Goal: Check status: Check status

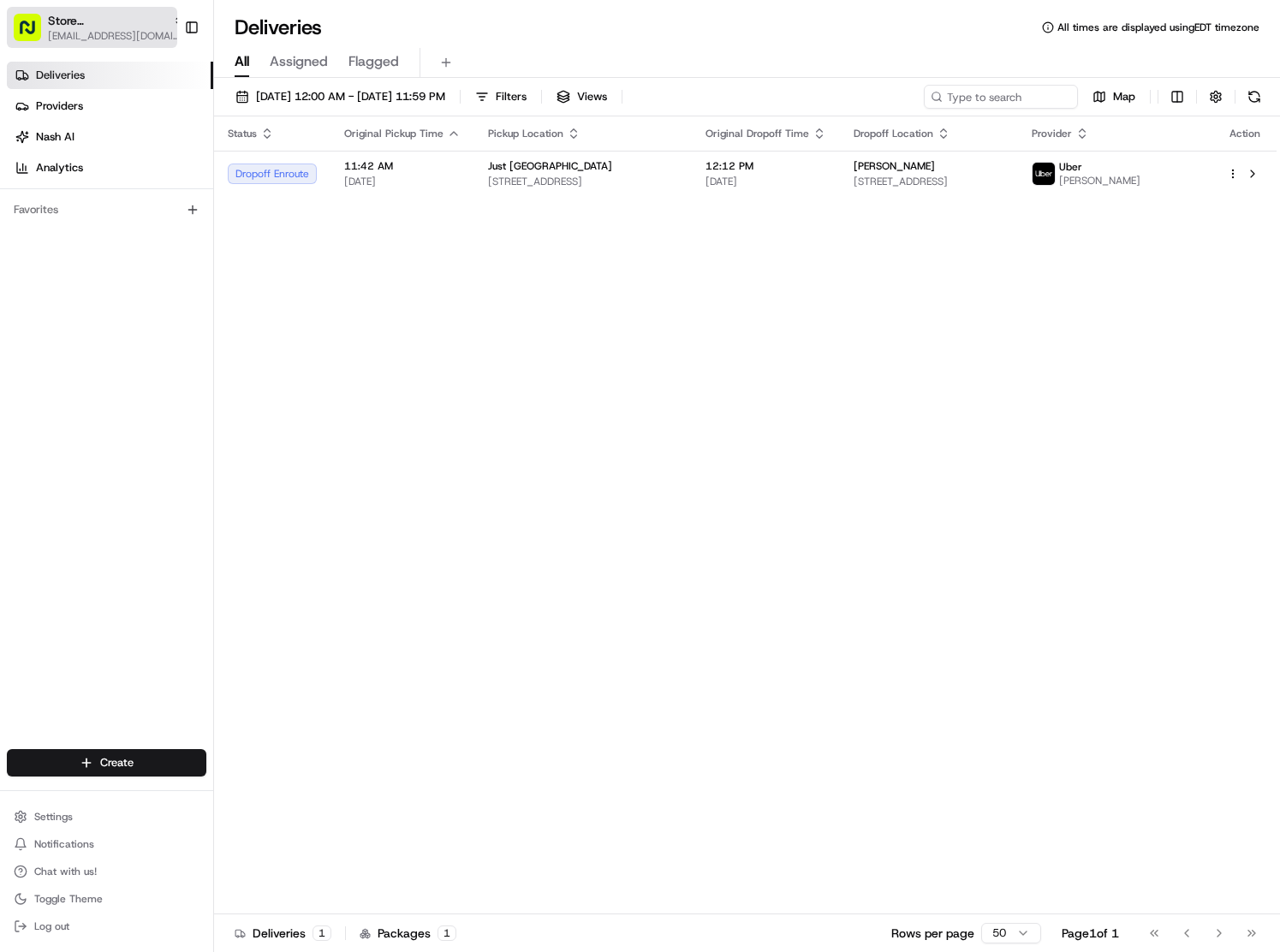
click at [102, 12] on span "Store [GEOGRAPHIC_DATA] (Just Salad)" at bounding box center [107, 20] width 118 height 17
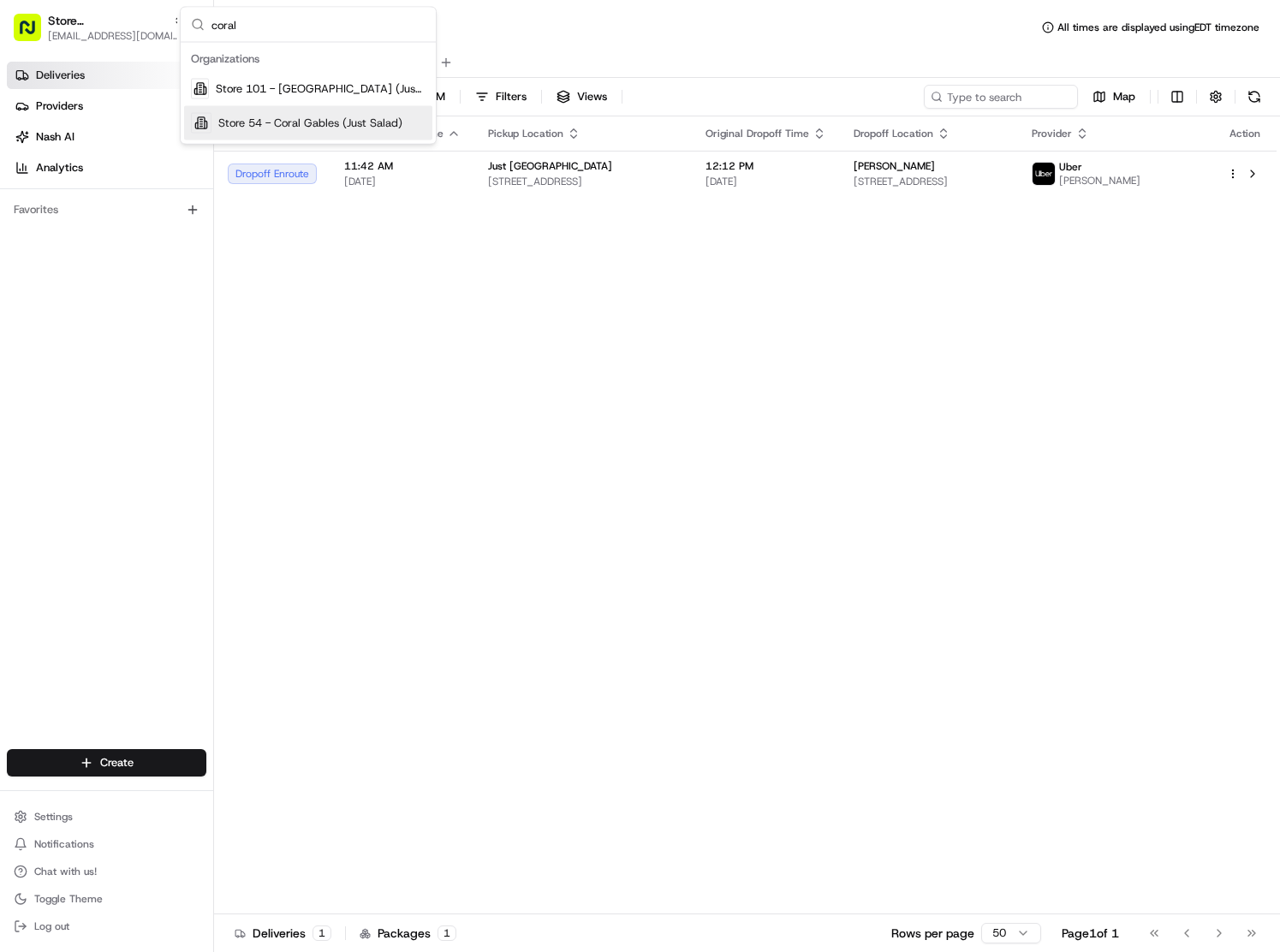
type input "coral"
click at [269, 119] on span "Store 54 - Coral Gables (Just Salad)" at bounding box center [310, 123] width 184 height 15
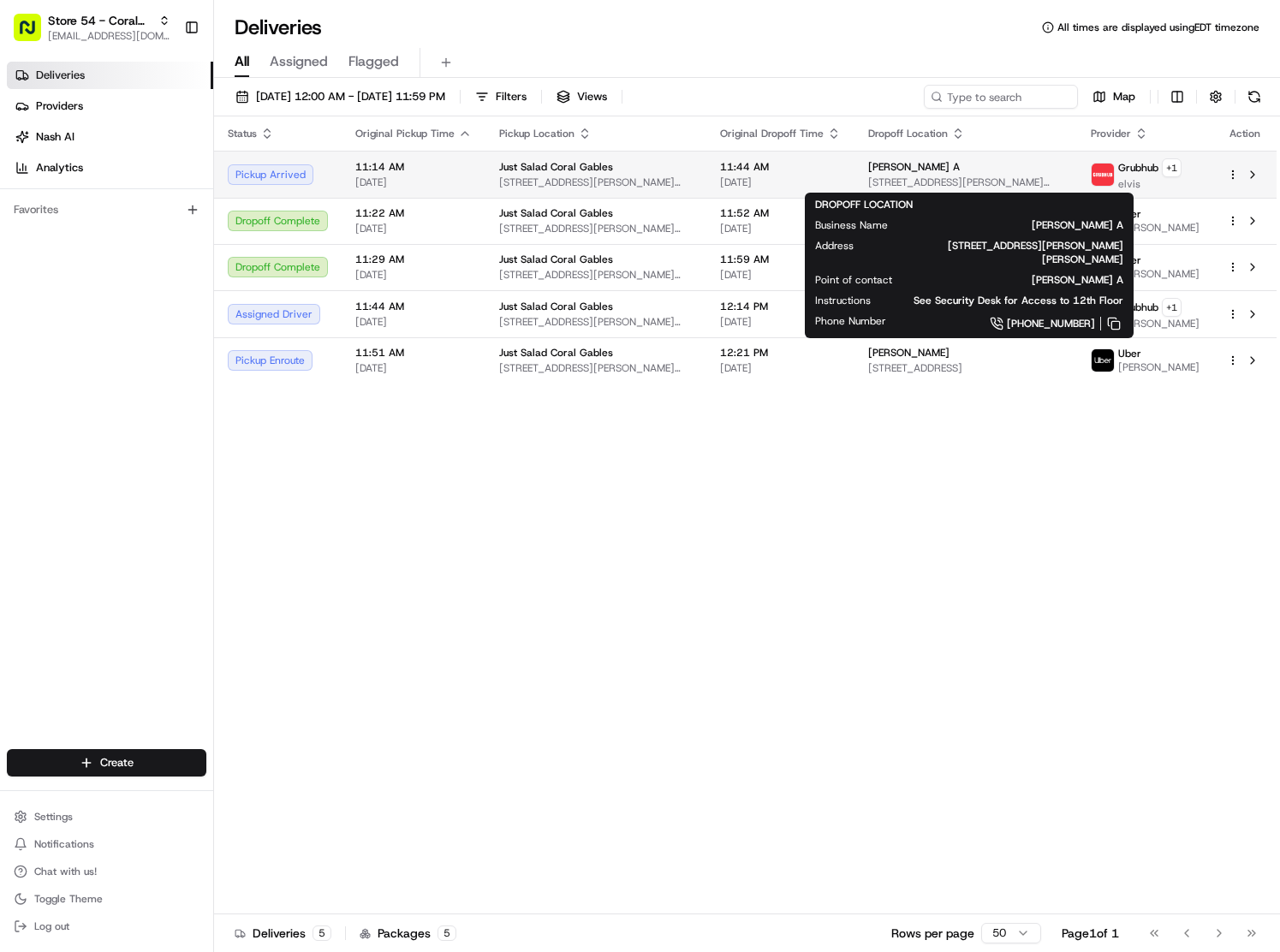
click at [916, 184] on span "[STREET_ADDRESS][PERSON_NAME][PERSON_NAME]" at bounding box center [965, 182] width 195 height 13
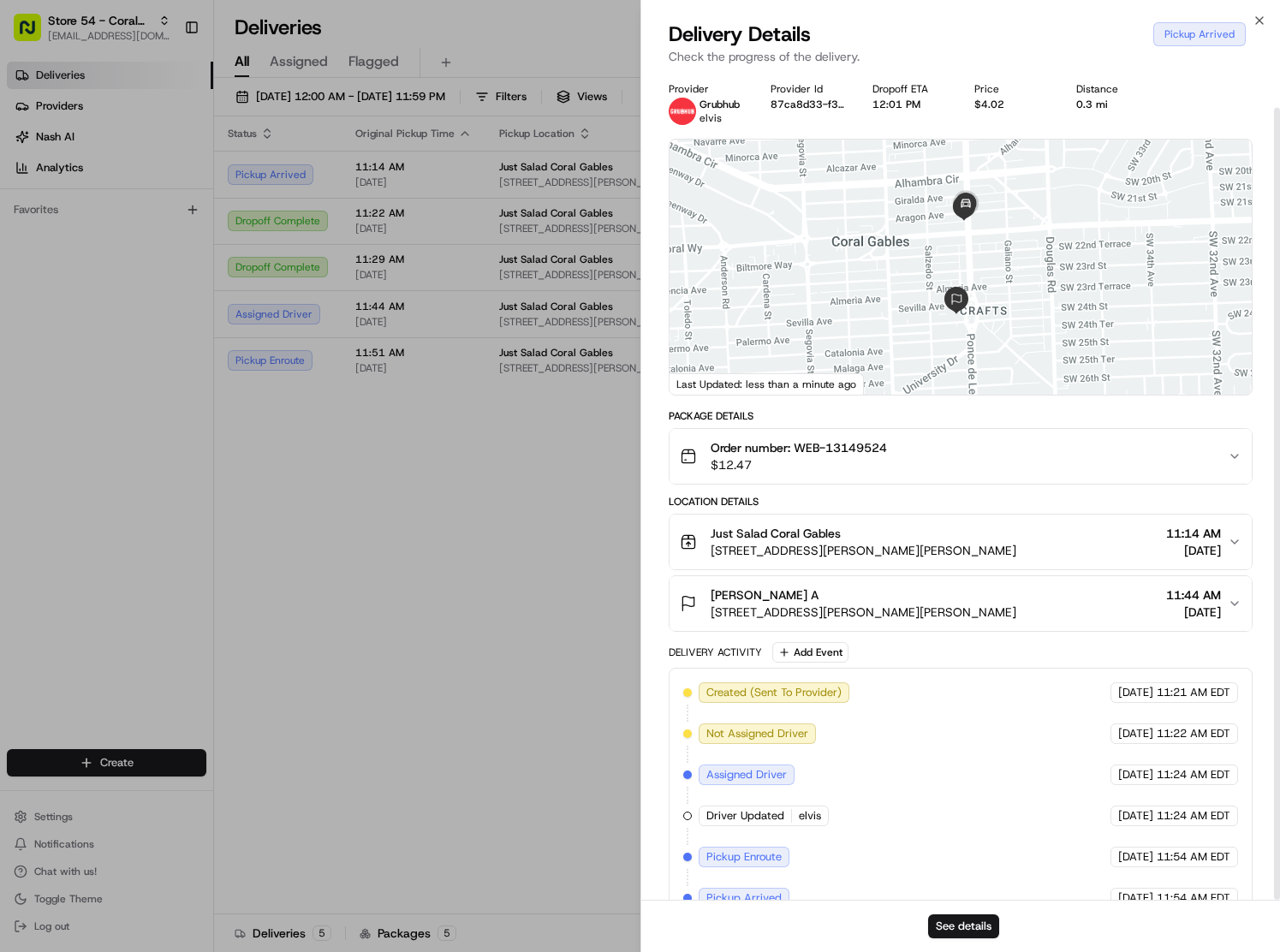
scroll to position [37, 0]
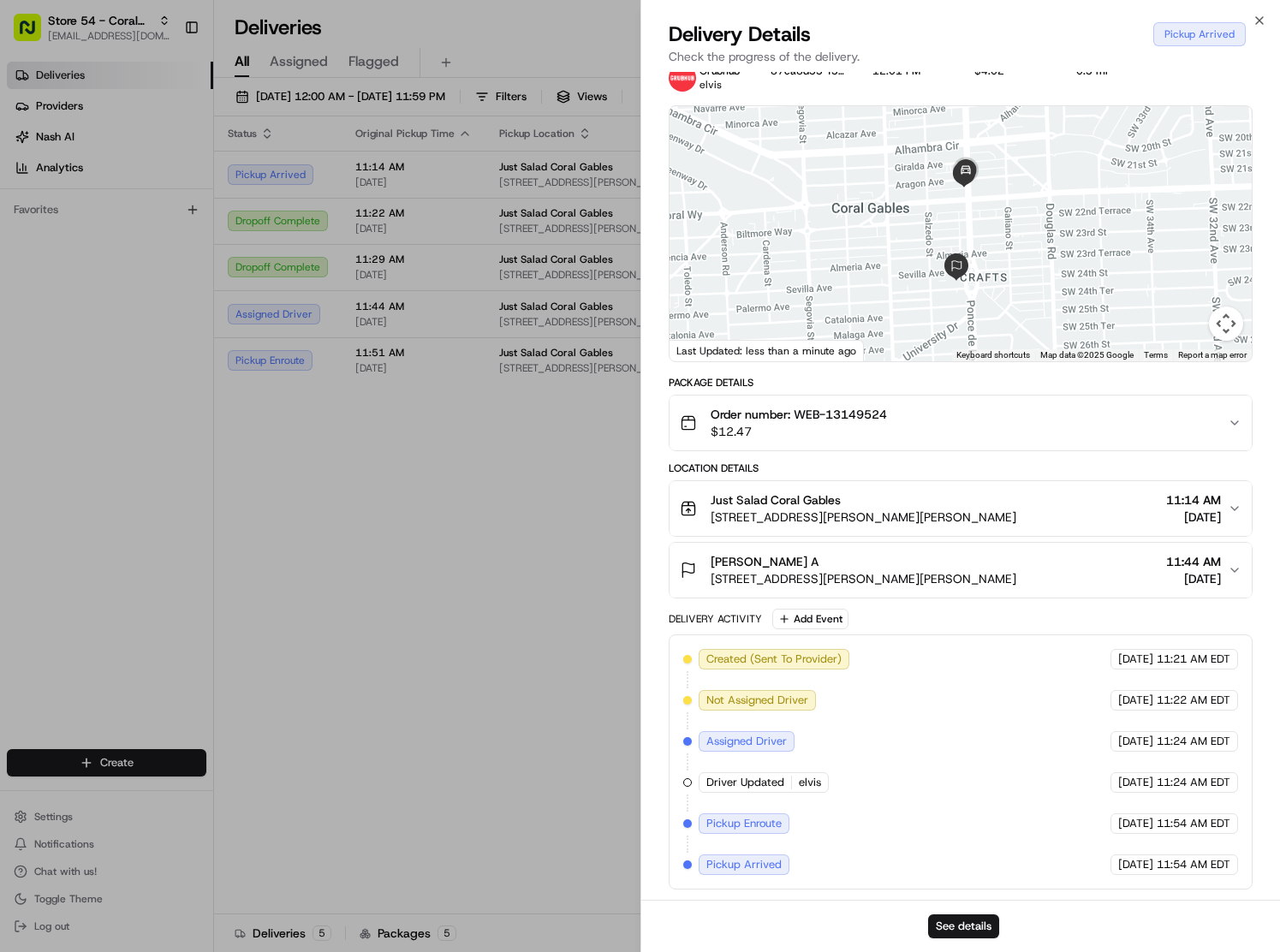
click at [852, 410] on span "Order number: WEB-13149524" at bounding box center [799, 414] width 177 height 17
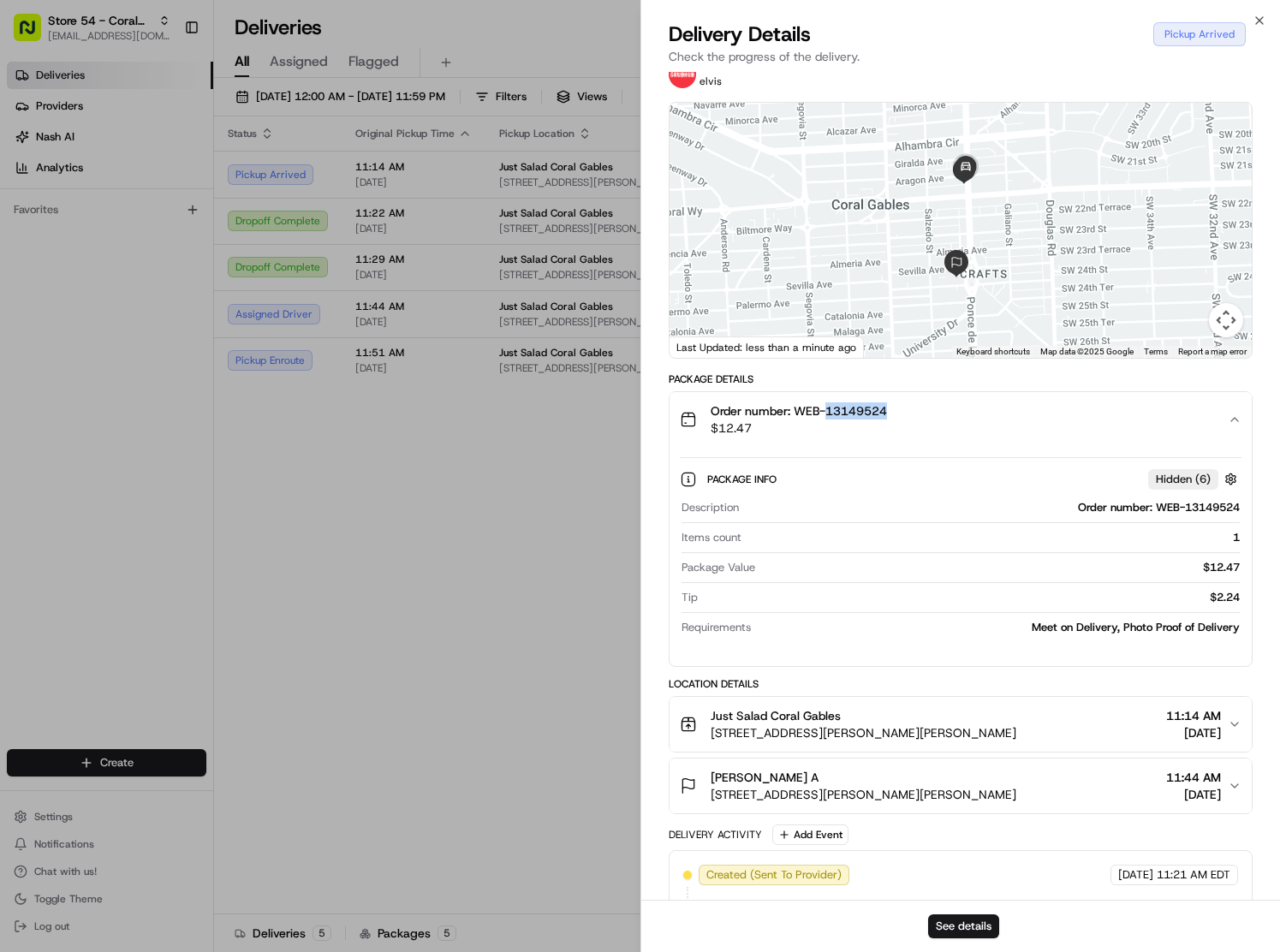
copy span "13149524"
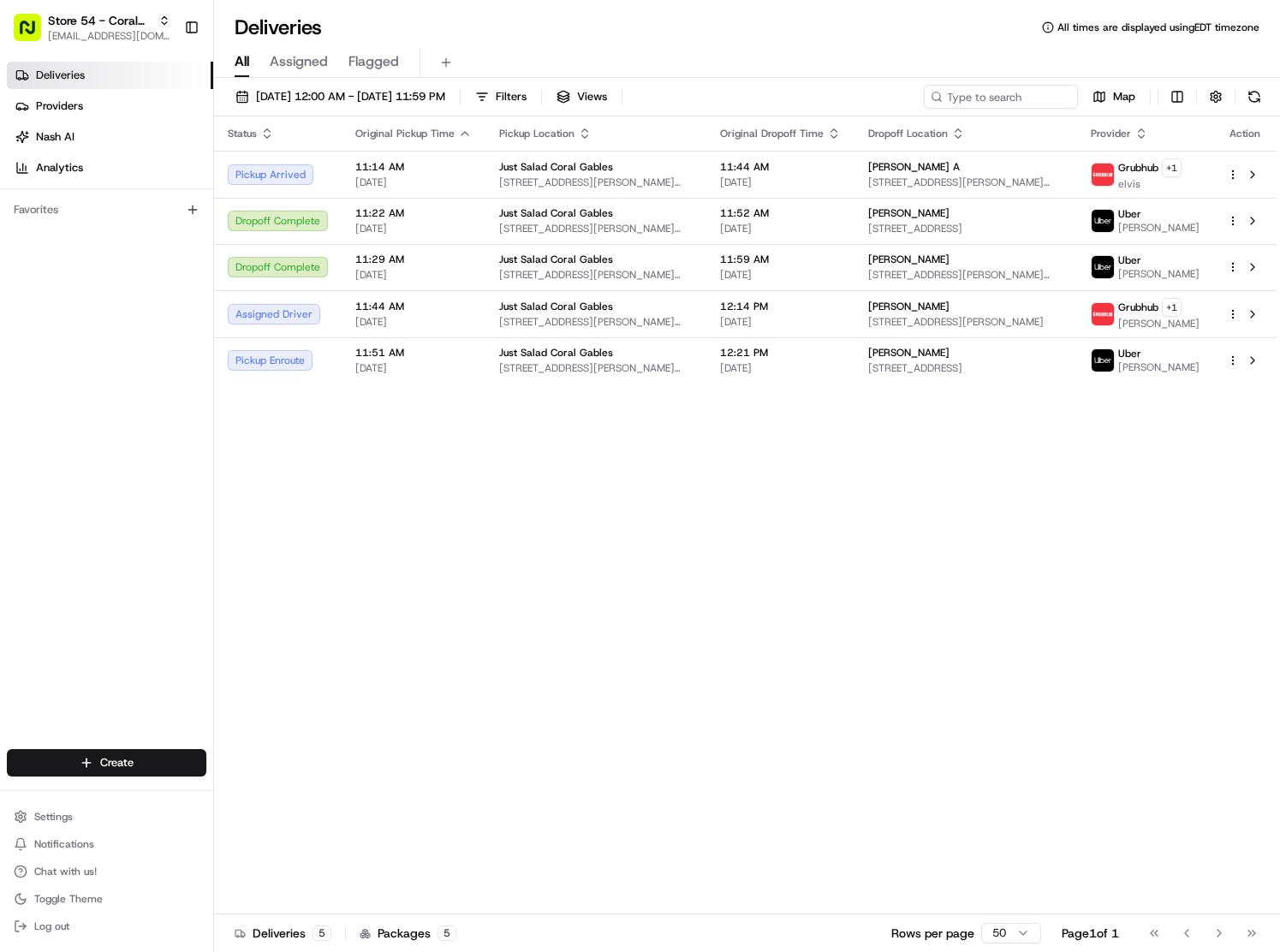
click at [521, 455] on div "Status Original Pickup Time Pickup Location Original Dropoff Time Dropoff Locat…" at bounding box center [745, 515] width 1063 height 798
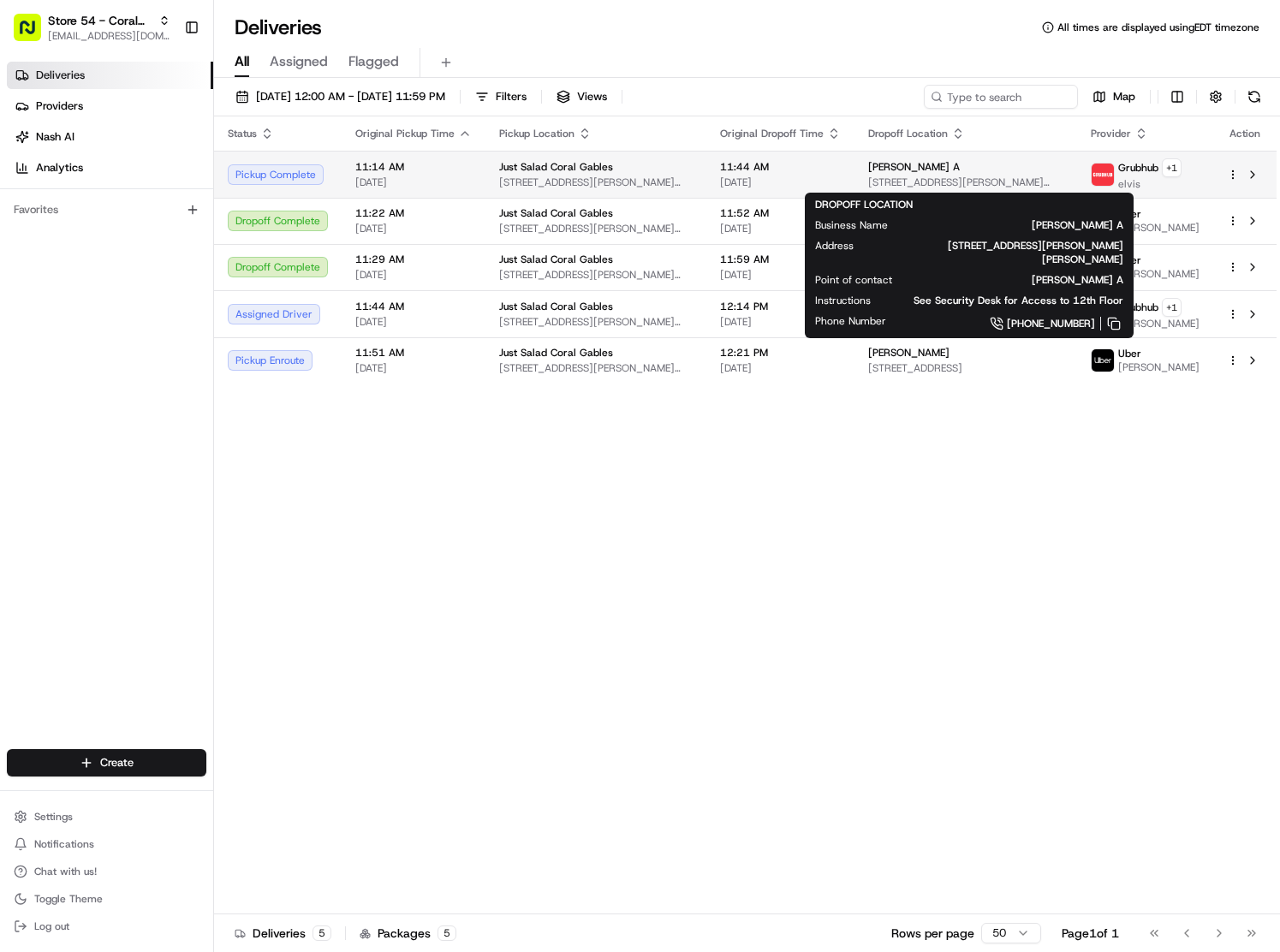
click at [942, 172] on div "[PERSON_NAME] A" at bounding box center [965, 166] width 195 height 13
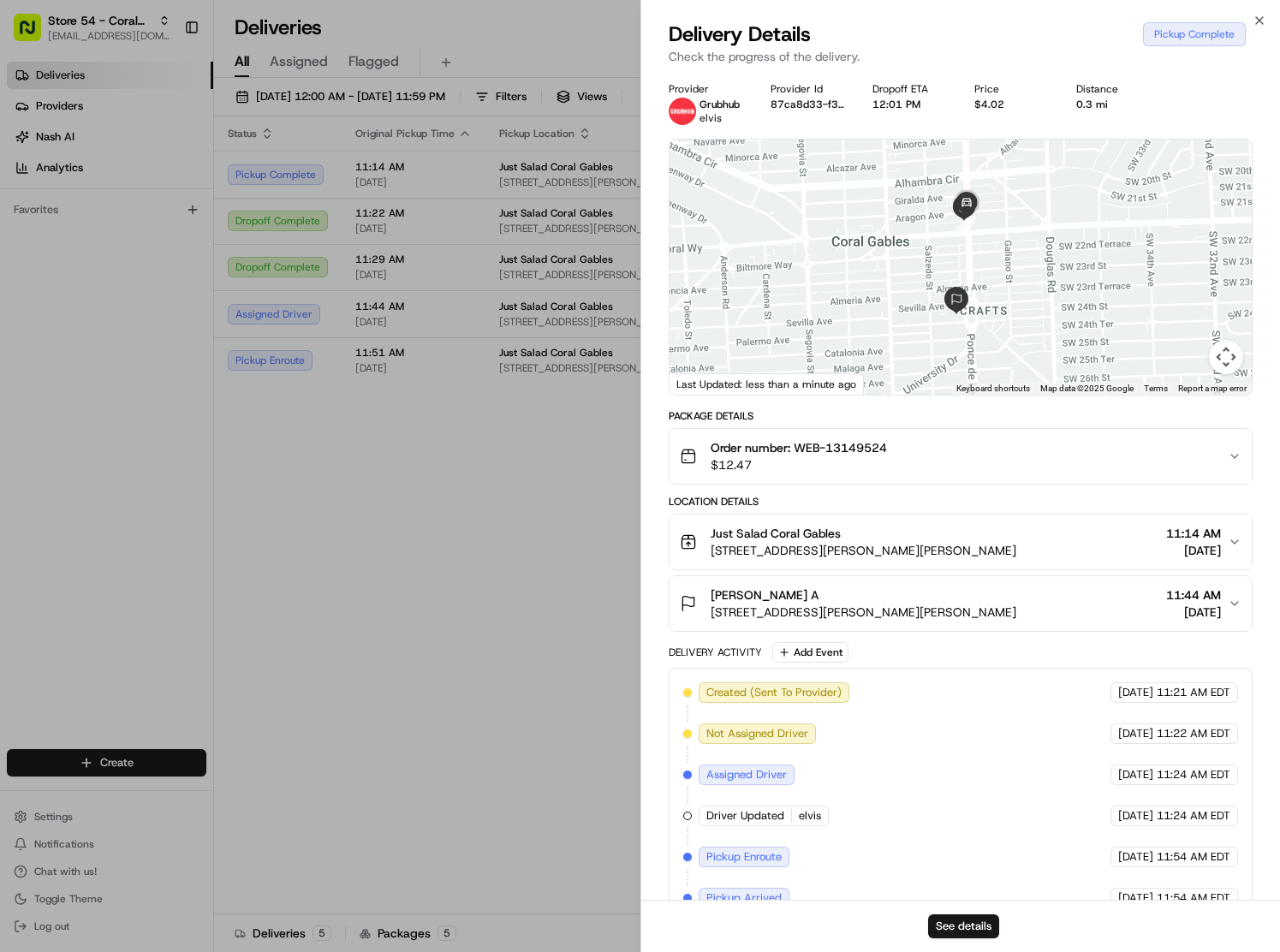
scroll to position [78, 0]
